Goal: Task Accomplishment & Management: Manage account settings

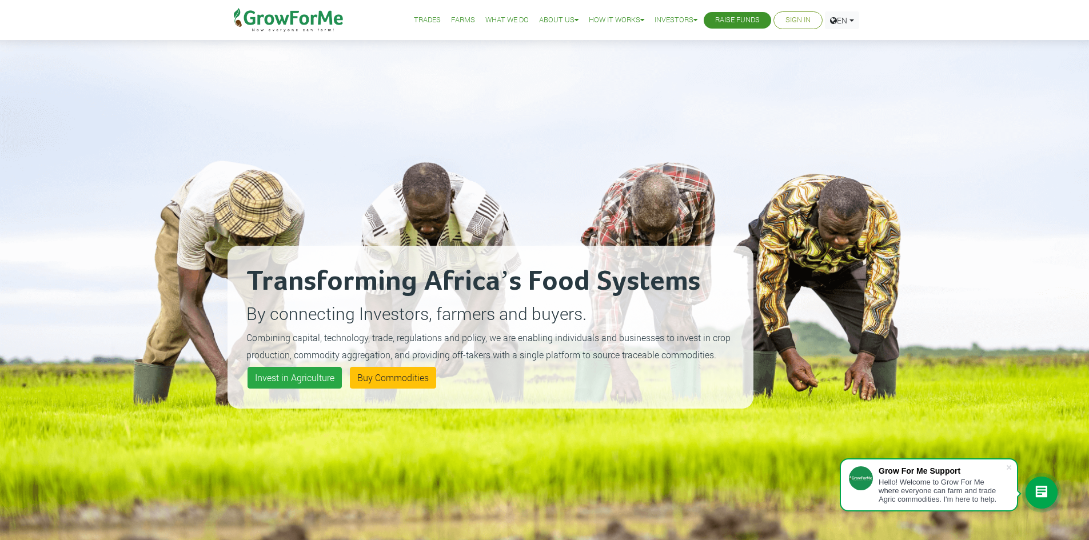
click at [805, 26] on link "Sign In" at bounding box center [797, 20] width 25 height 12
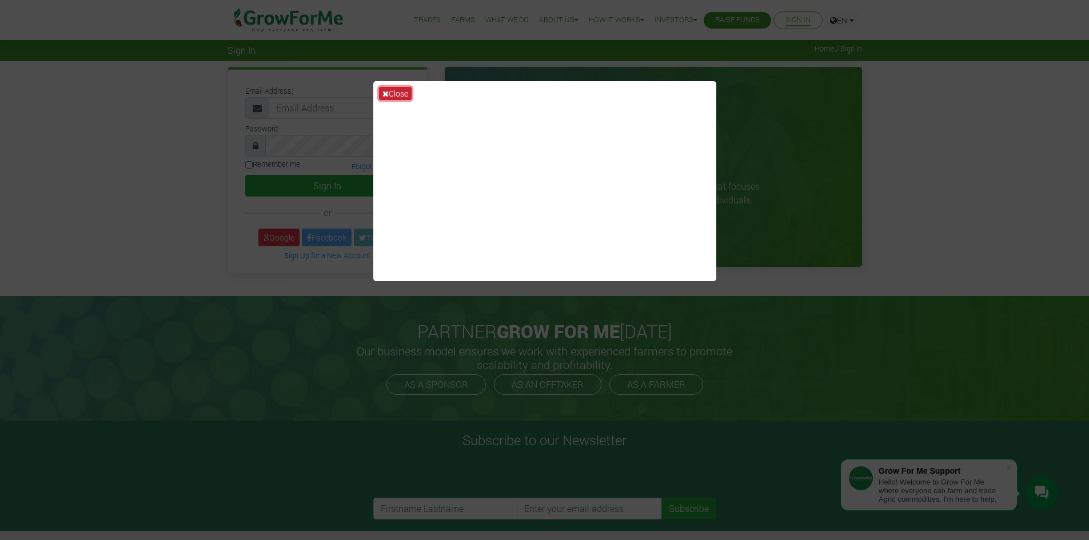
click at [398, 95] on button "Close" at bounding box center [395, 93] width 33 height 13
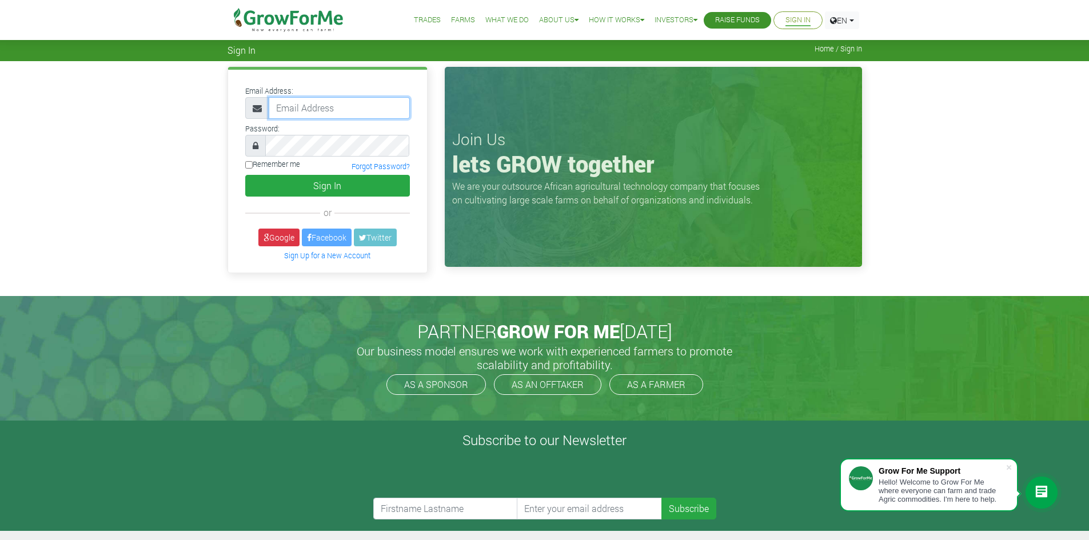
click at [316, 112] on input "email" at bounding box center [339, 108] width 141 height 22
paste input "https://attachments.office.net/owa/richmond.akuamoah%40amphenol-sensors.com/ser…"
type input "https://attachments.office.net/owa/richmond.akuamoah%40amphenol-sensors.com/ser…"
click at [289, 106] on input "email" at bounding box center [339, 108] width 141 height 22
paste input "233550397131@growforme.com"
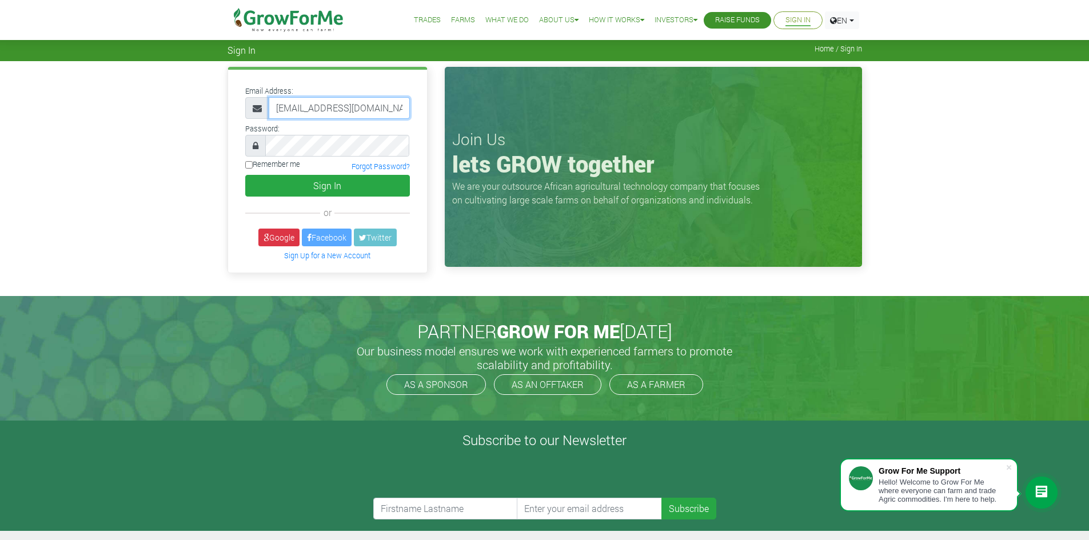
scroll to position [0, 7]
type input "233550397131@growforme.com"
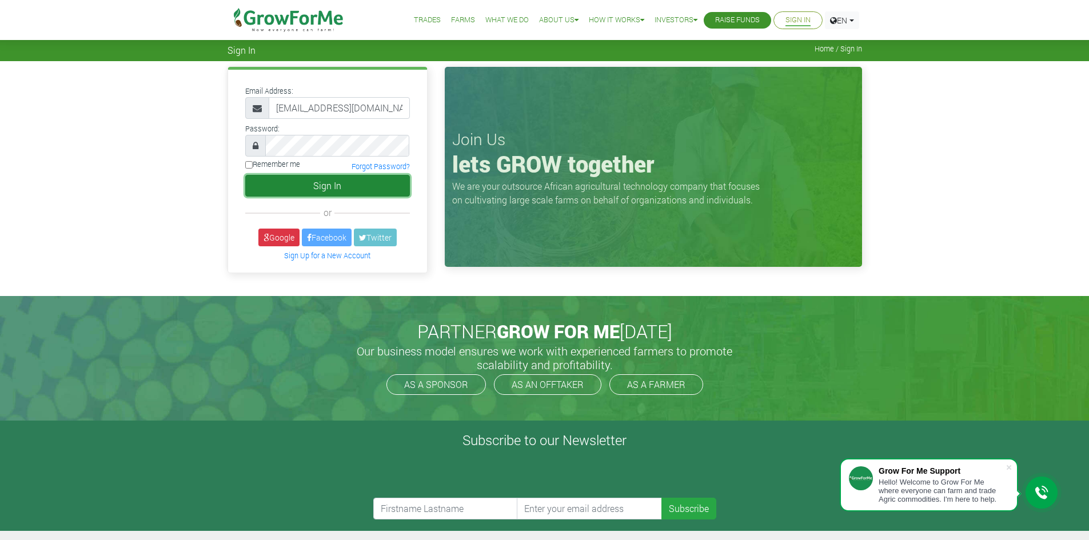
click at [276, 190] on button "Sign In" at bounding box center [327, 186] width 165 height 22
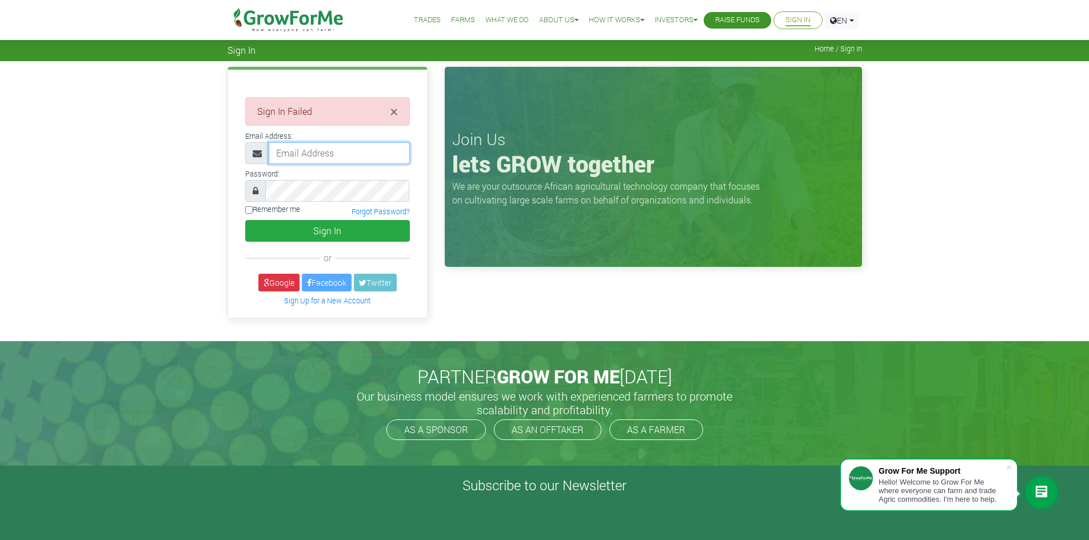
click at [291, 153] on input "email" at bounding box center [339, 153] width 141 height 22
click at [283, 156] on input "email" at bounding box center [339, 153] width 141 height 22
paste input "6QR2l"
type input "6"
click at [324, 152] on input "email" at bounding box center [339, 153] width 141 height 22
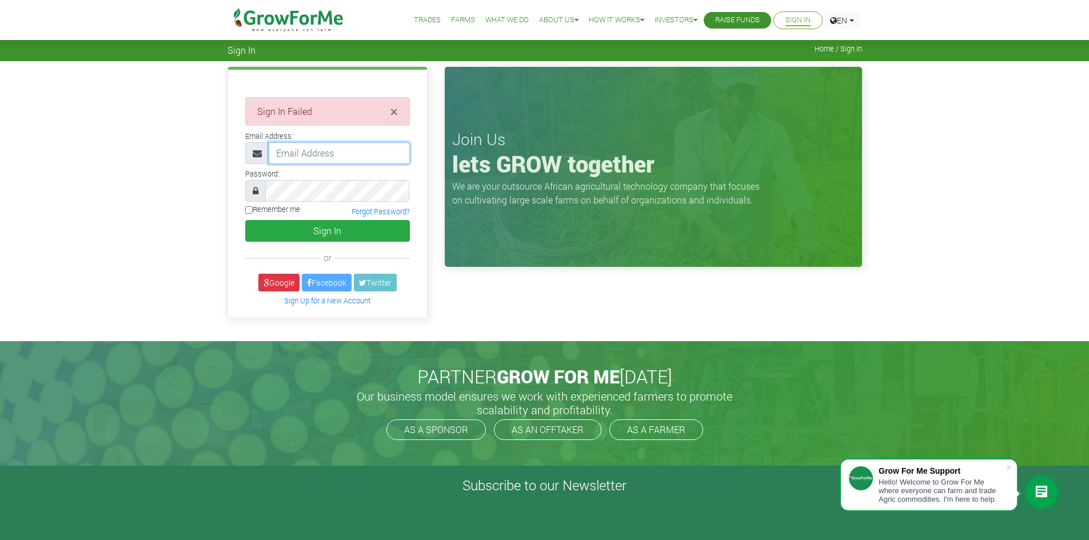
paste input "233550397131@growforme.com"
type input "233550397131@growforme.com"
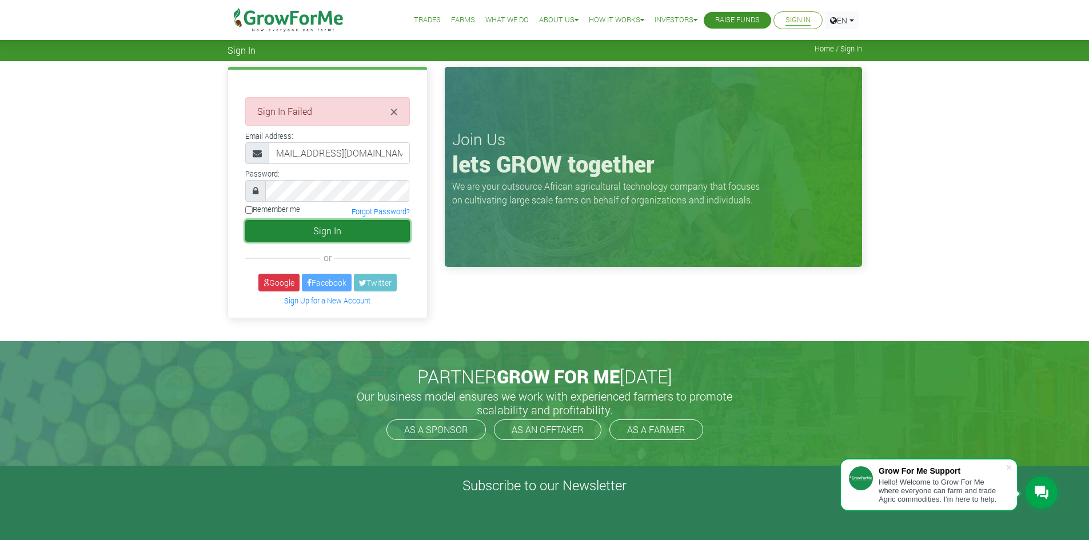
scroll to position [0, 0]
click at [338, 237] on button "Sign In" at bounding box center [327, 231] width 165 height 22
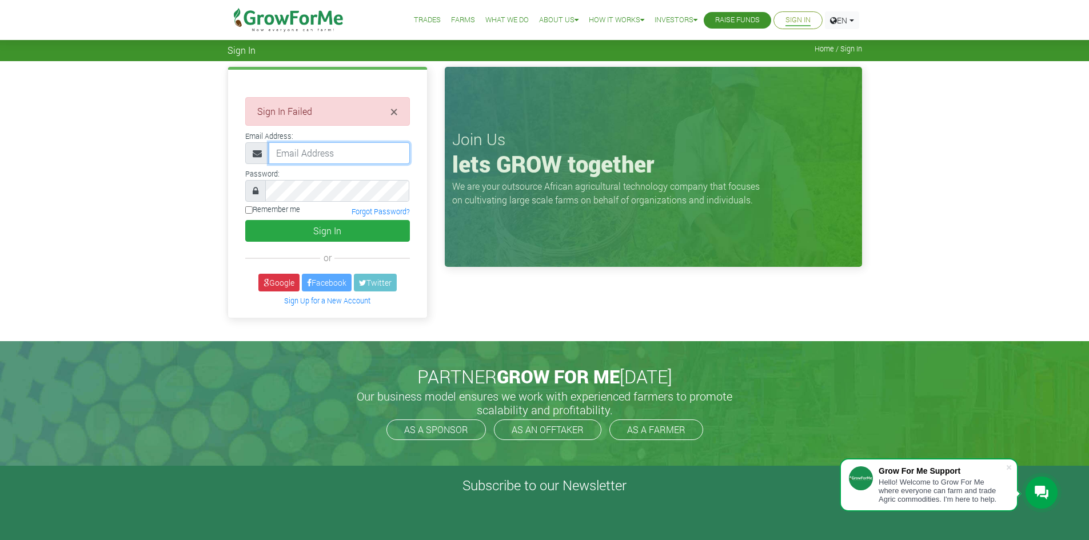
click at [288, 159] on input "email" at bounding box center [339, 153] width 141 height 22
click at [289, 149] on input "email" at bounding box center [339, 153] width 141 height 22
paste input "233550397131@growforme.com"
type input "233550397131@growforme.com"
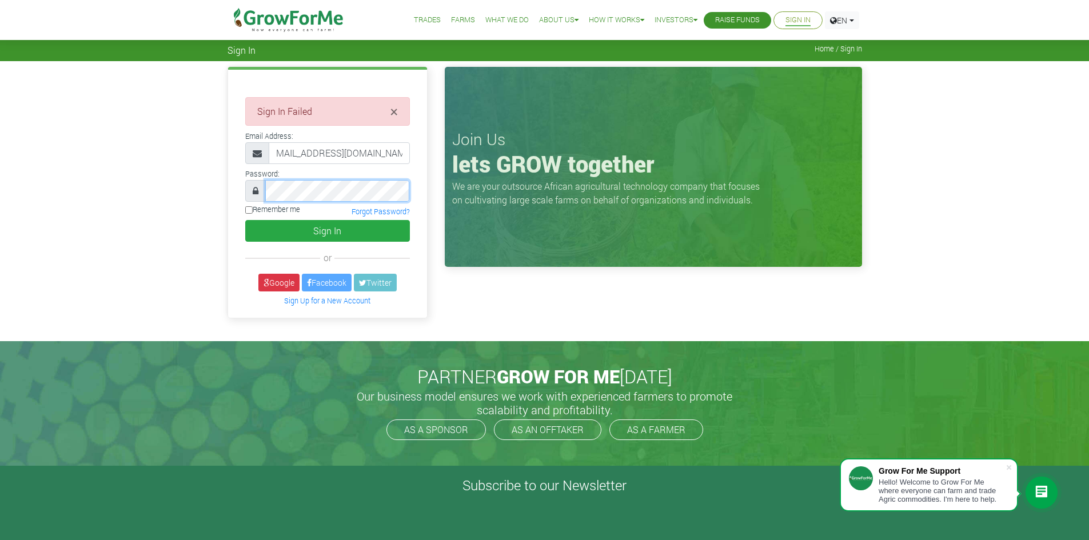
scroll to position [0, 0]
click at [294, 234] on button "Sign In" at bounding box center [327, 231] width 165 height 22
click at [293, 152] on input "email" at bounding box center [339, 153] width 141 height 22
paste input "[EMAIL_ADDRESS][DOMAIN_NAME]"
click at [395, 151] on input "233550397131@growforme.com" at bounding box center [339, 153] width 141 height 22
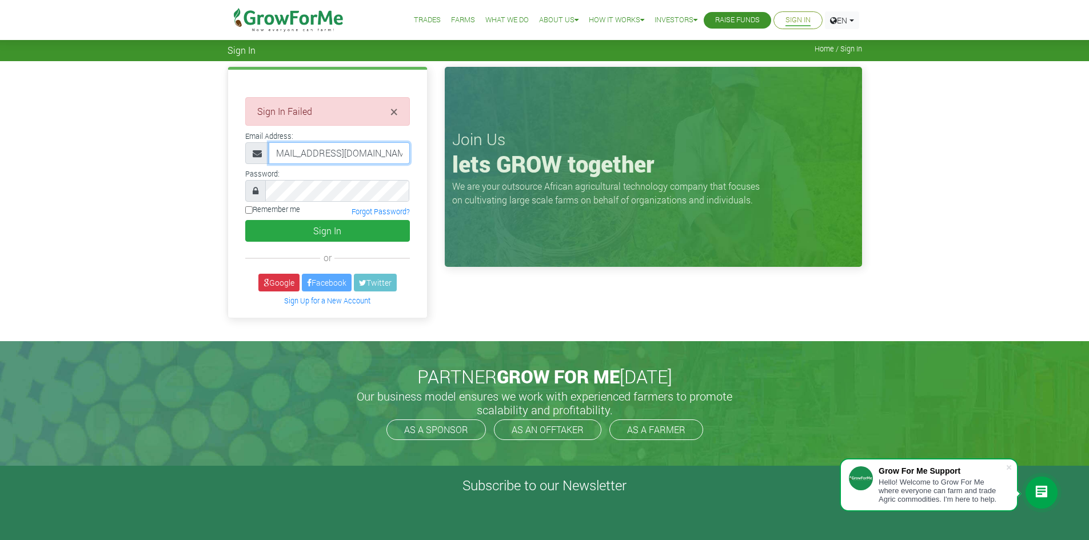
scroll to position [0, 10]
paste input "6QR2l"
click at [349, 157] on input "233550397131@growforme.com 6QR2l" at bounding box center [339, 153] width 141 height 22
paste input "6QR2l"
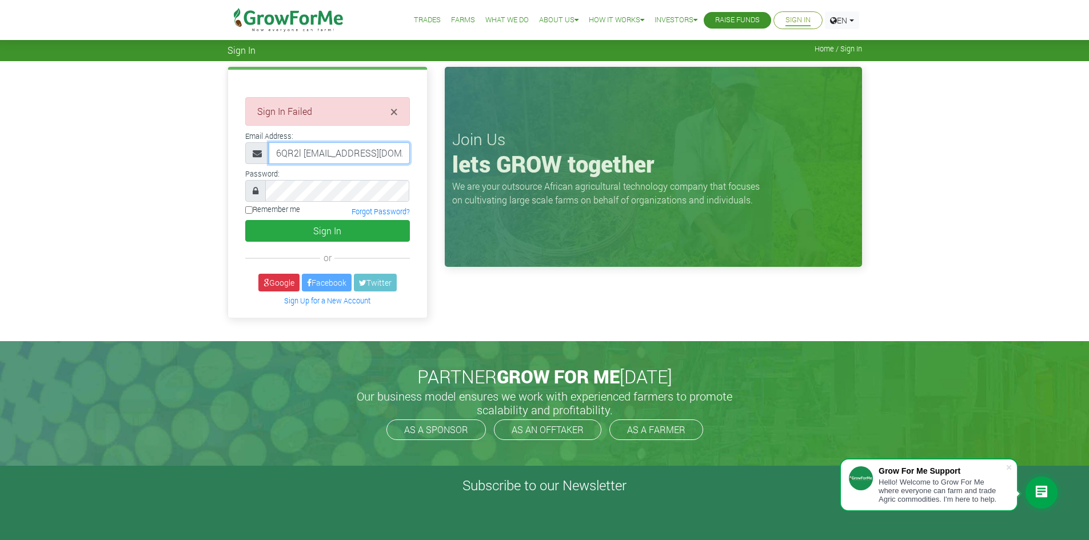
drag, startPoint x: 302, startPoint y: 155, endPoint x: 215, endPoint y: 155, distance: 87.5
click at [215, 155] on div "× Sign In Failed Email Address: or" at bounding box center [544, 201] width 1089 height 280
type input "233550397131@growforme.com"
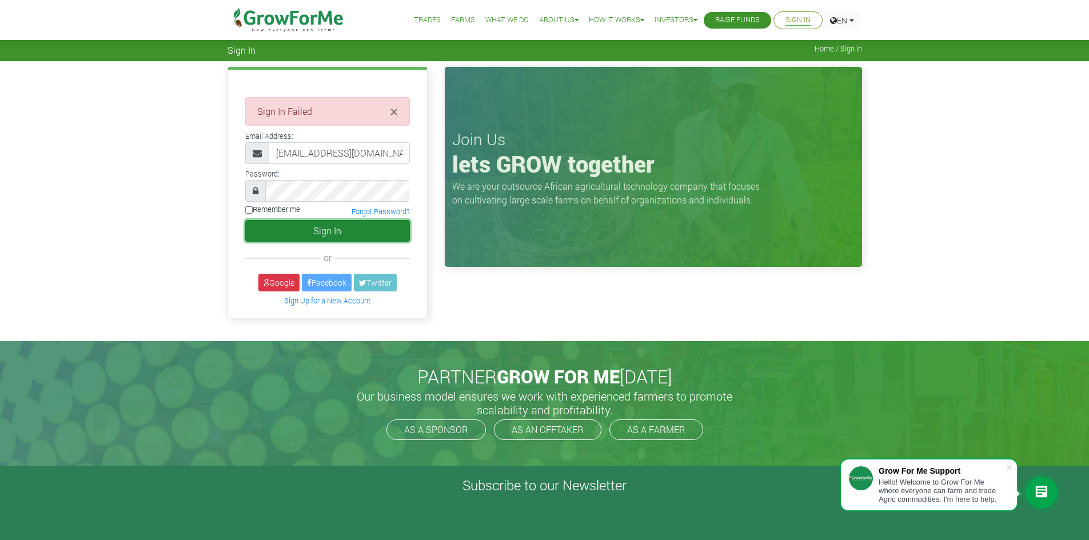
click at [328, 234] on button "Sign In" at bounding box center [327, 231] width 165 height 22
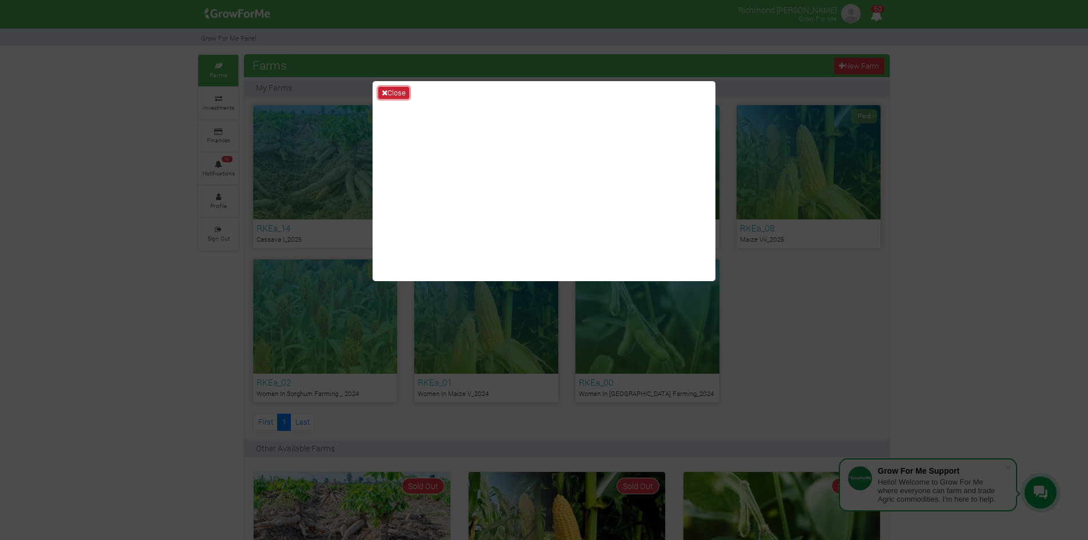
click at [385, 95] on icon at bounding box center [385, 92] width 6 height 7
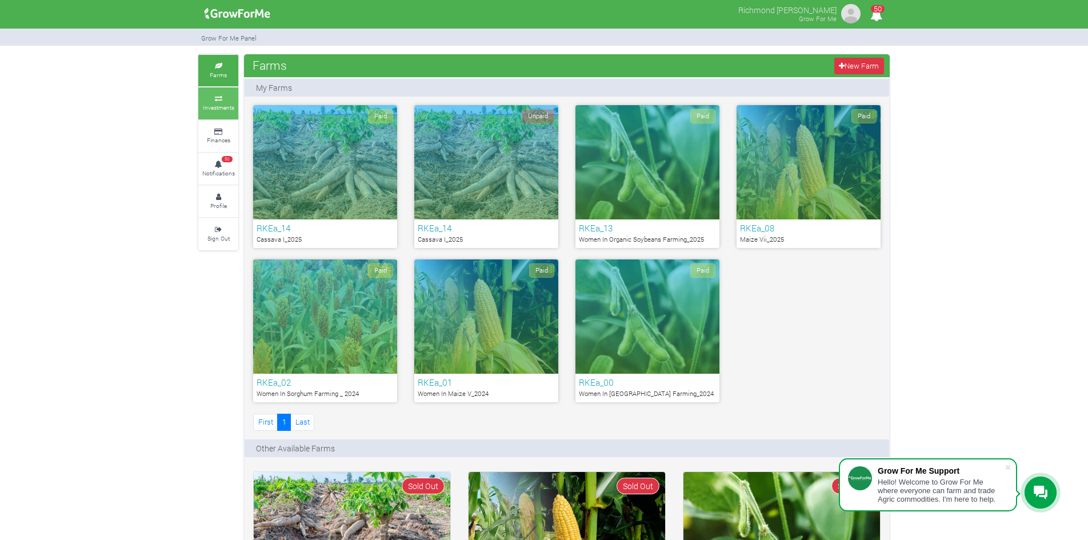
click at [213, 99] on icon at bounding box center [218, 99] width 34 height 6
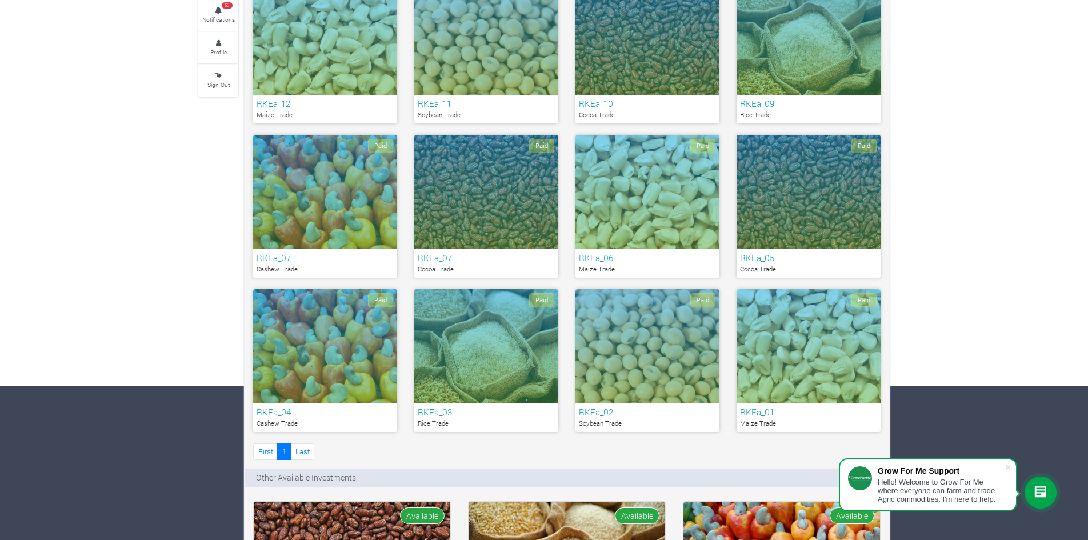
scroll to position [171, 0]
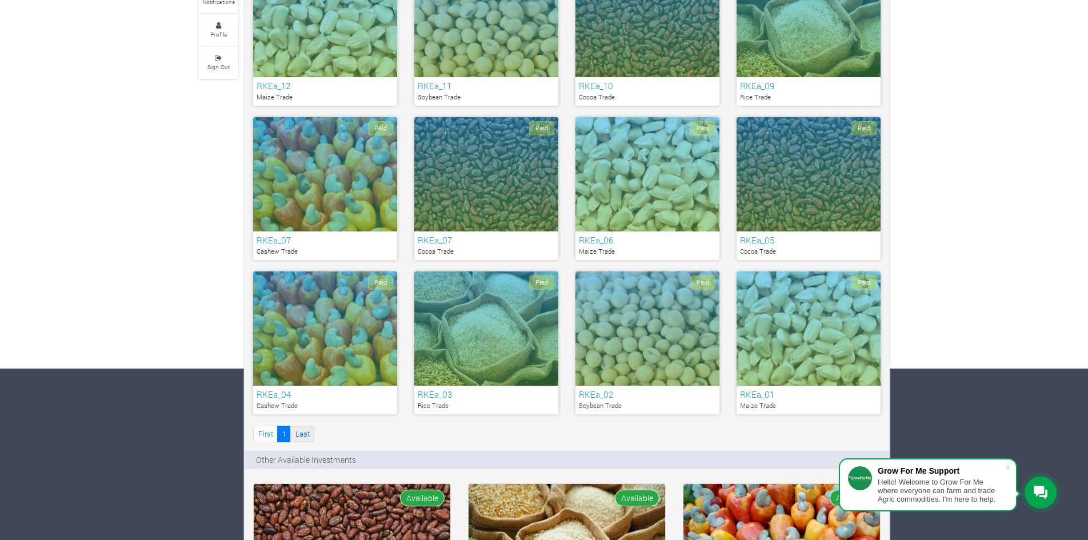
click at [299, 434] on link "Last" at bounding box center [302, 434] width 24 height 17
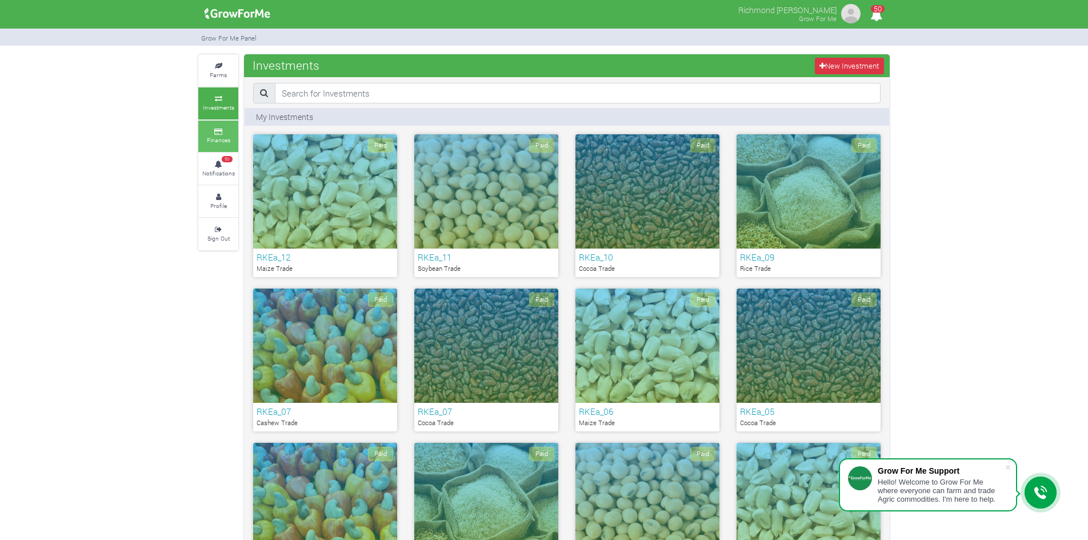
click at [215, 131] on icon at bounding box center [218, 132] width 34 height 6
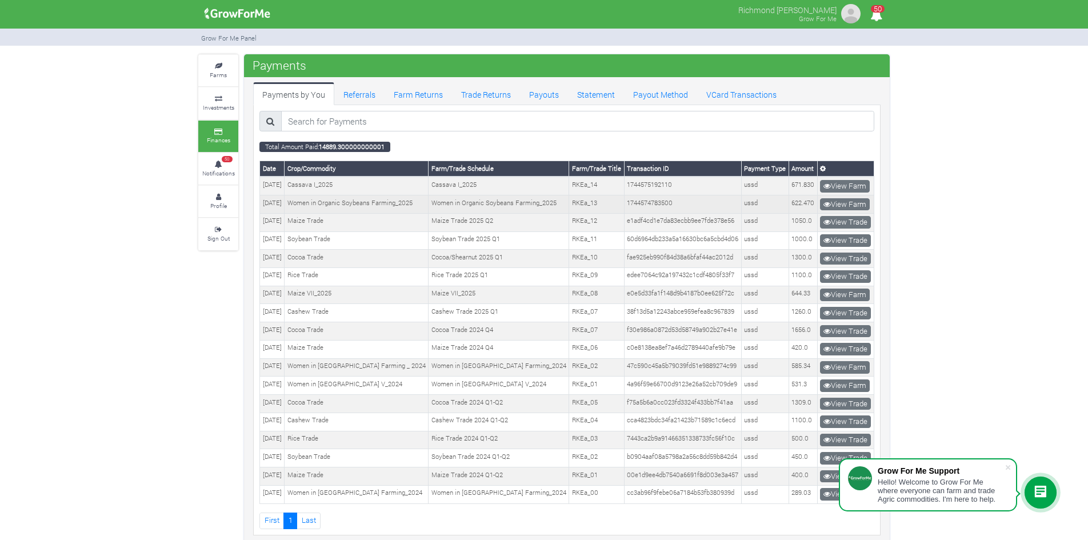
scroll to position [9, 0]
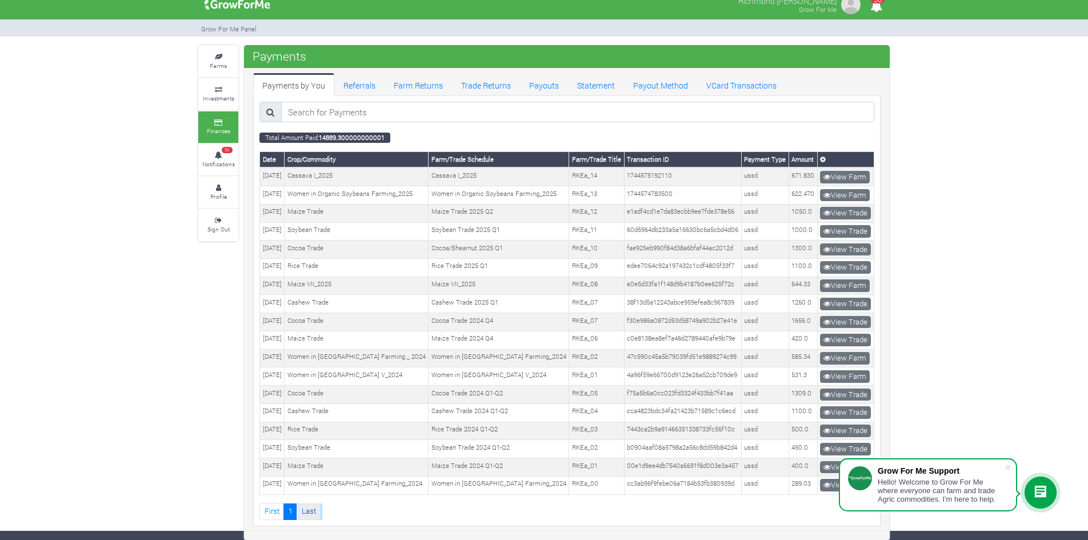
click at [314, 514] on link "Last" at bounding box center [309, 512] width 24 height 17
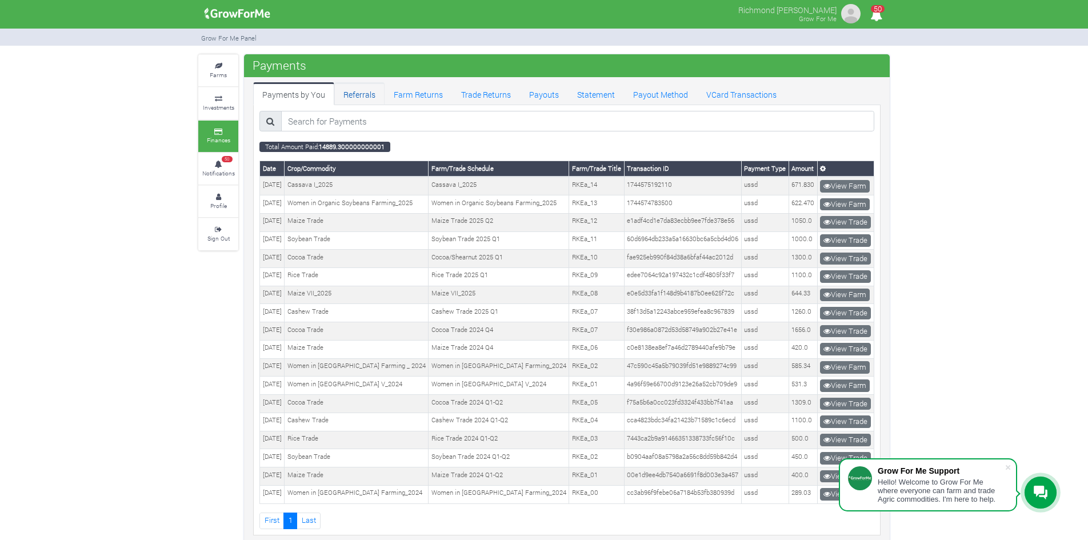
click at [356, 98] on link "Referrals" at bounding box center [359, 93] width 50 height 23
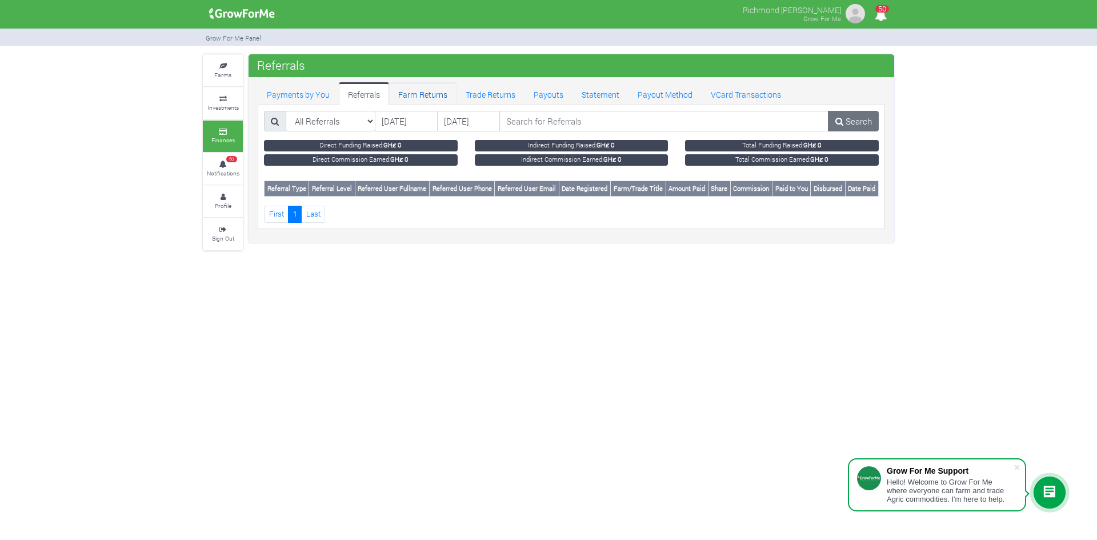
click at [416, 100] on link "Farm Returns" at bounding box center [422, 93] width 67 height 23
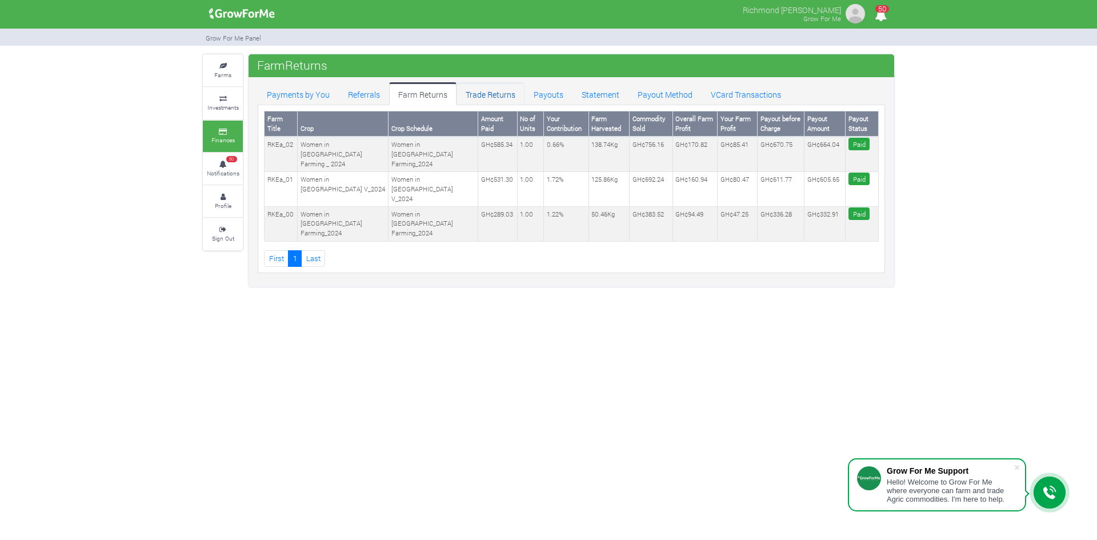
click at [498, 98] on link "Trade Returns" at bounding box center [491, 93] width 68 height 23
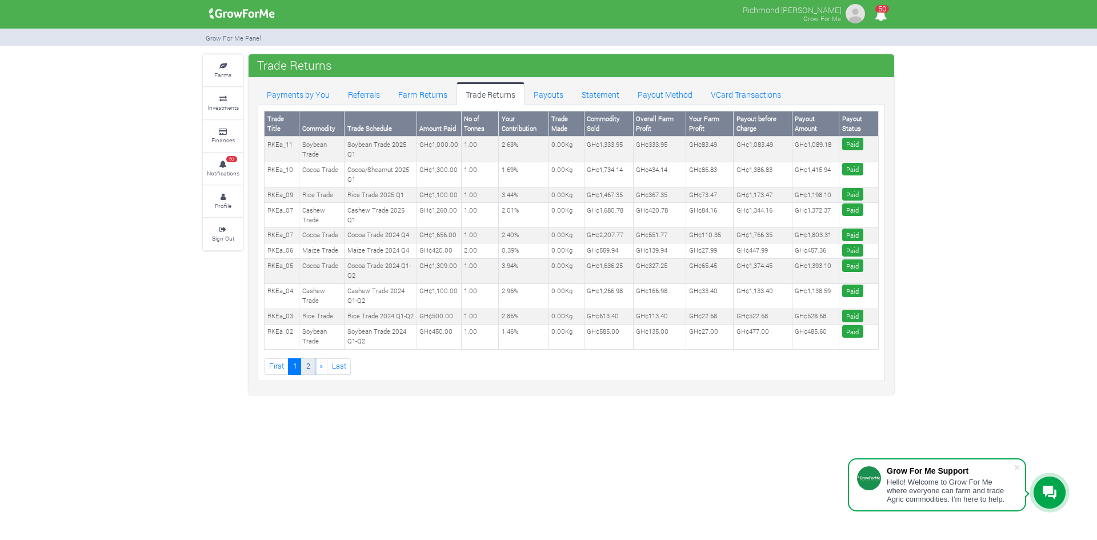
click at [311, 368] on link "2" at bounding box center [308, 366] width 14 height 17
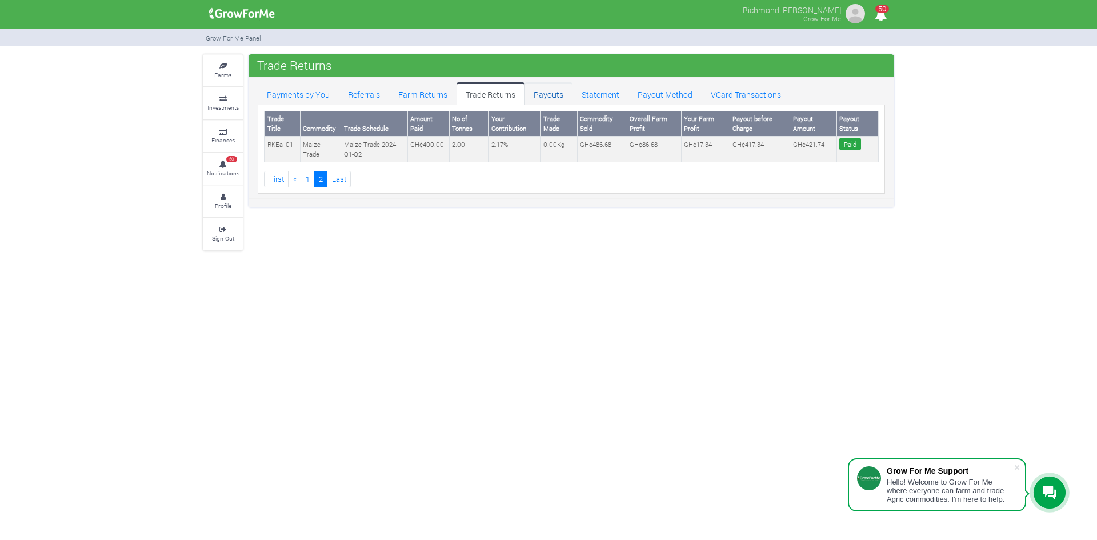
click at [532, 93] on link "Payouts" at bounding box center [549, 93] width 48 height 23
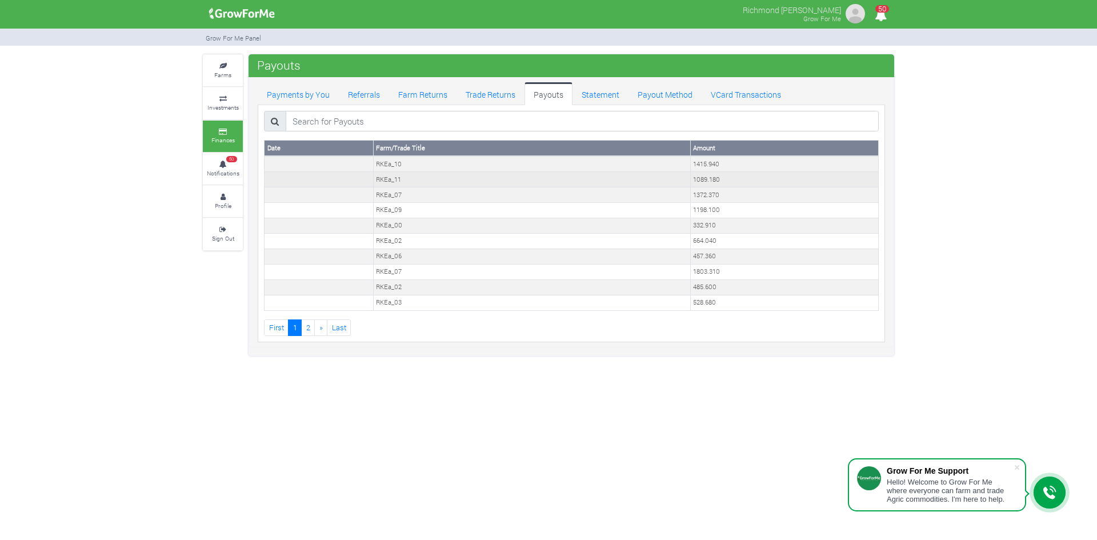
click at [710, 185] on td "1089.180" at bounding box center [784, 179] width 188 height 15
click at [710, 181] on td "1089.180" at bounding box center [784, 179] width 188 height 15
click at [708, 168] on td "1415.940" at bounding box center [784, 163] width 188 height 15
click at [708, 165] on td "1415.940" at bounding box center [784, 163] width 188 height 15
click at [597, 98] on link "Statement" at bounding box center [601, 93] width 56 height 23
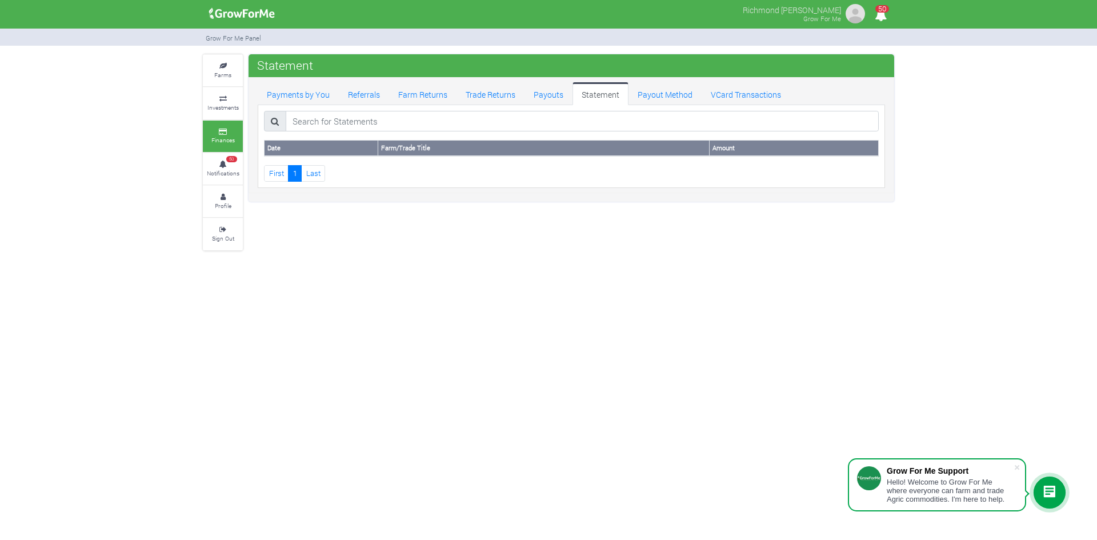
drag, startPoint x: 629, startPoint y: 150, endPoint x: 528, endPoint y: 159, distance: 101.6
click at [626, 150] on th "Farm/Trade Title" at bounding box center [544, 148] width 332 height 15
drag, startPoint x: 384, startPoint y: 166, endPoint x: 318, endPoint y: 166, distance: 65.7
click at [376, 166] on ul "First 1 Last" at bounding box center [571, 173] width 615 height 17
click at [272, 175] on link "First" at bounding box center [276, 173] width 25 height 17
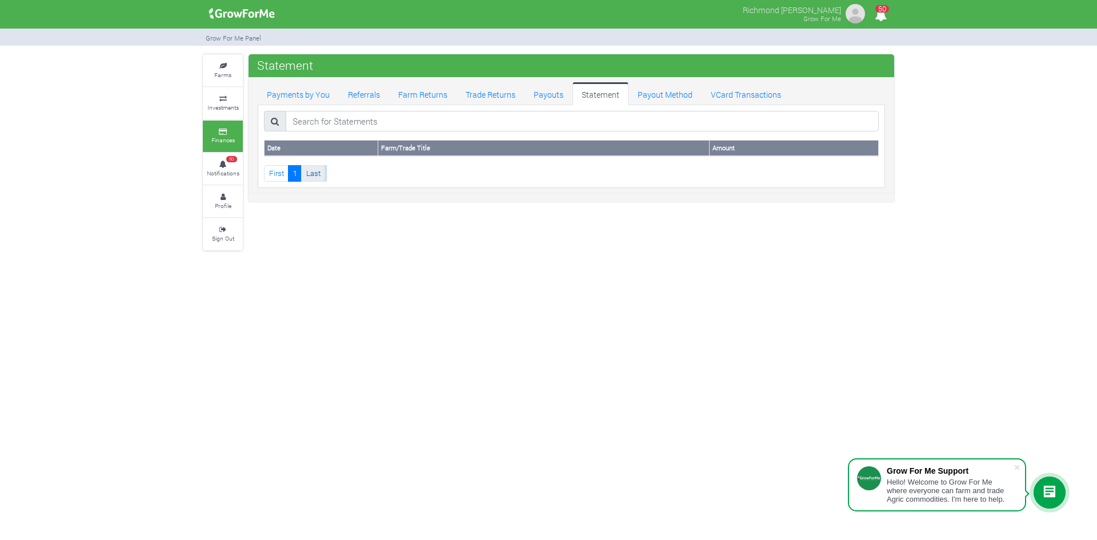
click at [309, 174] on link "Last" at bounding box center [313, 173] width 24 height 17
click at [673, 95] on link "Payout Method" at bounding box center [665, 93] width 73 height 23
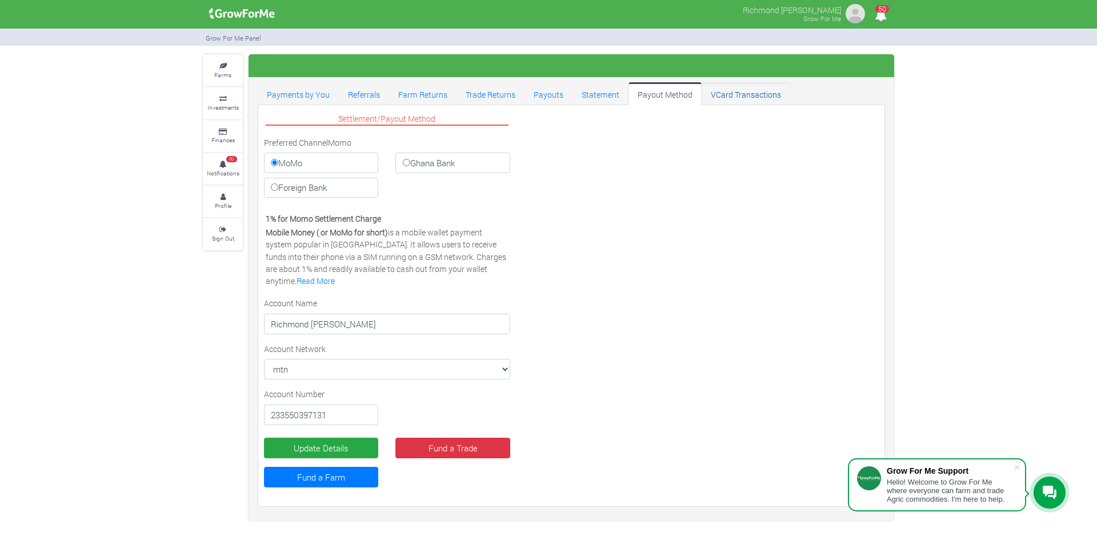
click at [730, 93] on link "VCard Transactions" at bounding box center [746, 93] width 89 height 23
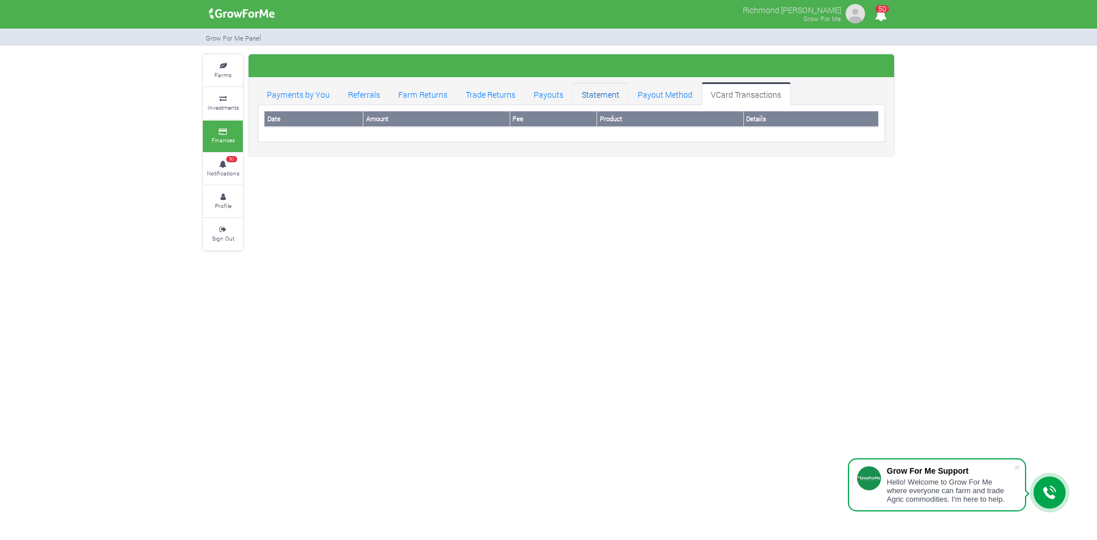
click at [612, 95] on link "Statement" at bounding box center [601, 93] width 56 height 23
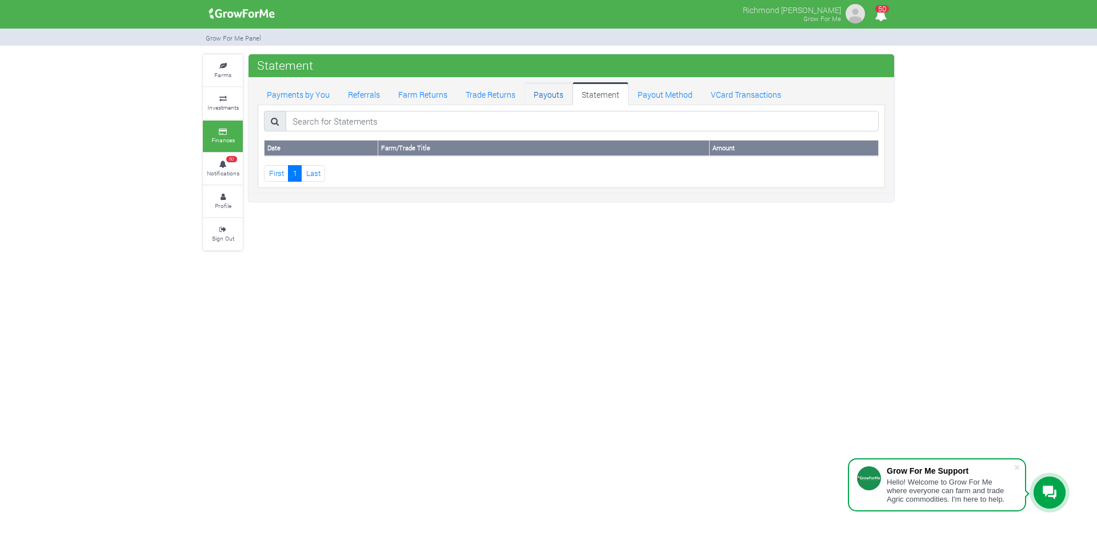
click at [544, 95] on link "Payouts" at bounding box center [549, 93] width 48 height 23
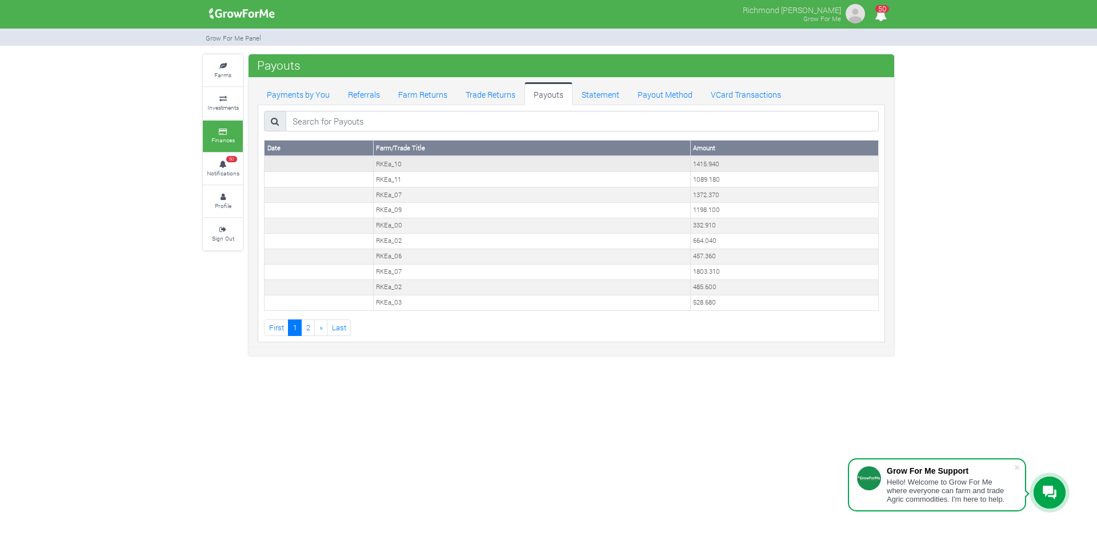
click at [296, 164] on td at bounding box center [319, 163] width 109 height 15
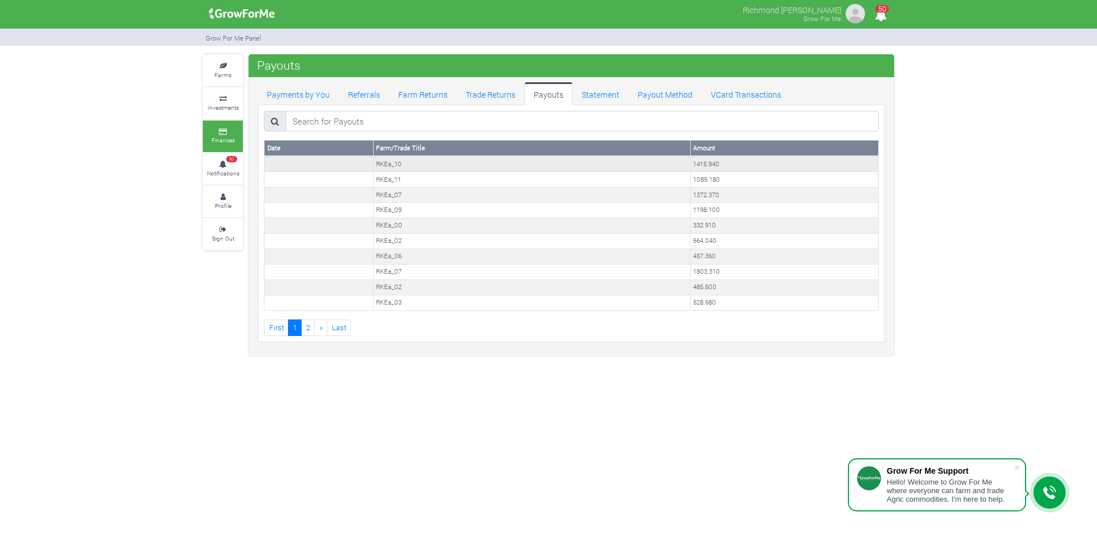
click at [296, 164] on td at bounding box center [319, 163] width 109 height 15
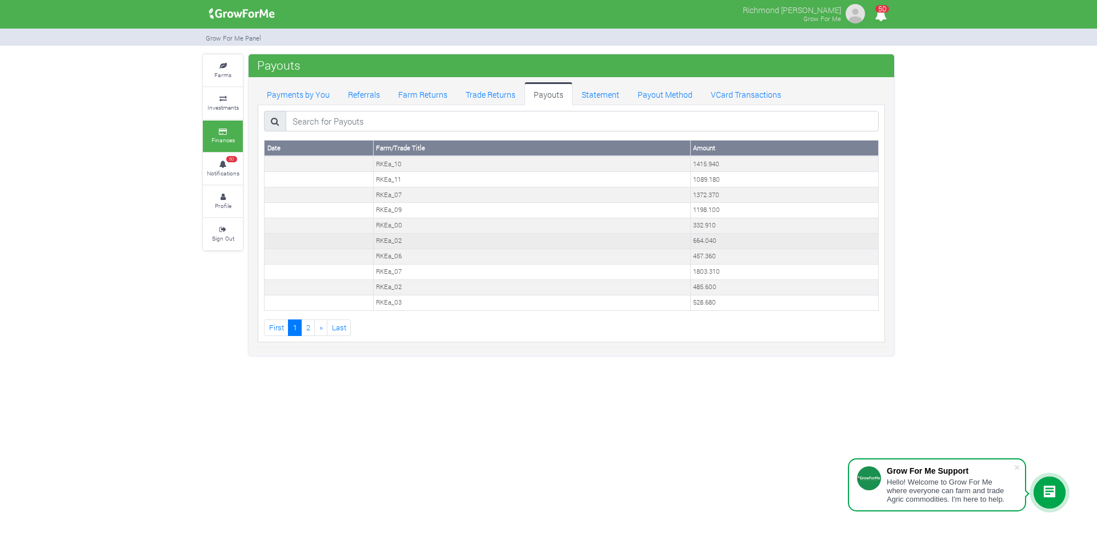
drag, startPoint x: 935, startPoint y: 189, endPoint x: 805, endPoint y: 242, distance: 140.0
click at [935, 189] on div "Farms Investments Finances 50 Notifications Profile Sign Out Payouts" at bounding box center [548, 205] width 1097 height 302
